Goal: Navigation & Orientation: Find specific page/section

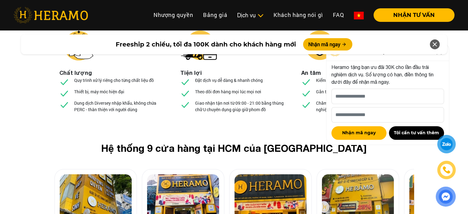
scroll to position [2274, 0]
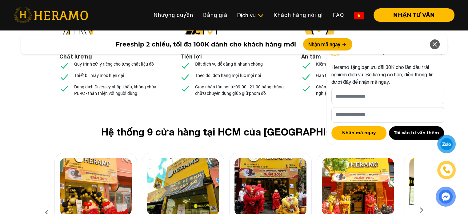
scroll to position [2305, 0]
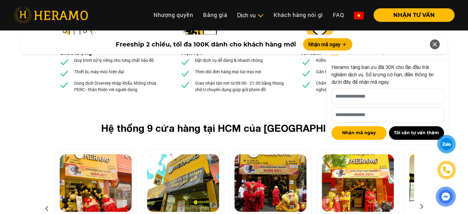
click at [45, 200] on icon at bounding box center [46, 208] width 11 height 17
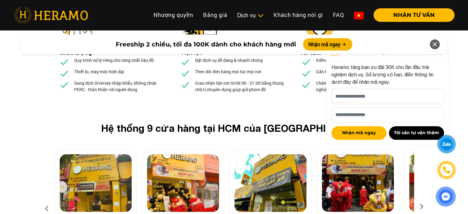
click at [45, 200] on icon at bounding box center [46, 208] width 11 height 17
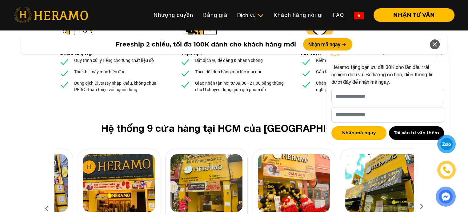
drag, startPoint x: 165, startPoint y: 158, endPoint x: 188, endPoint y: 164, distance: 24.1
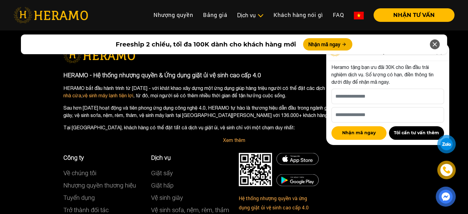
scroll to position [3591, 0]
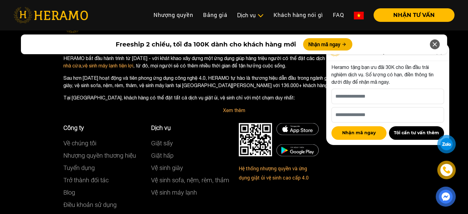
click at [446, 145] on div at bounding box center [446, 144] width 13 height 12
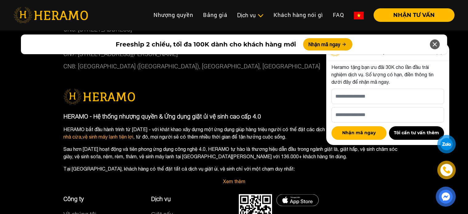
scroll to position [3499, 0]
